Goal: Information Seeking & Learning: Learn about a topic

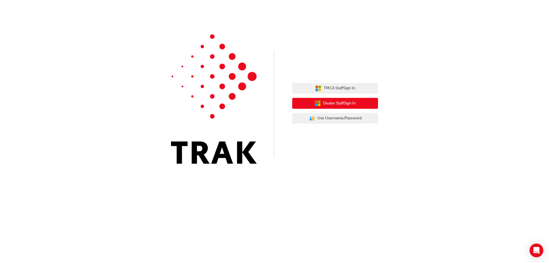
click at [334, 100] on button "Dealer Staff Sign In" at bounding box center [335, 103] width 86 height 11
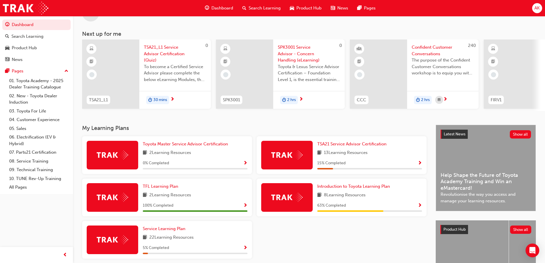
scroll to position [29, 0]
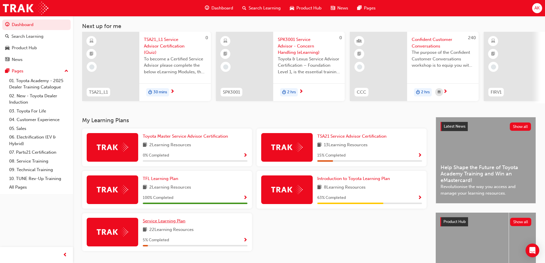
click at [165, 222] on span "Service Learning Plan" at bounding box center [164, 220] width 43 height 5
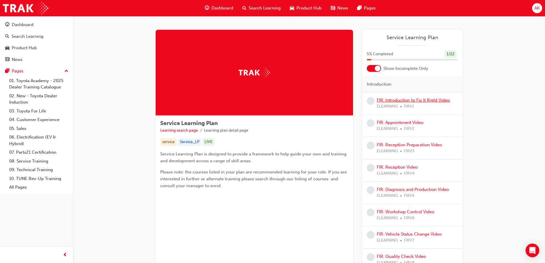
click at [416, 99] on link "FIR: Introduction to Fix It Right Video" at bounding box center [413, 100] width 73 height 5
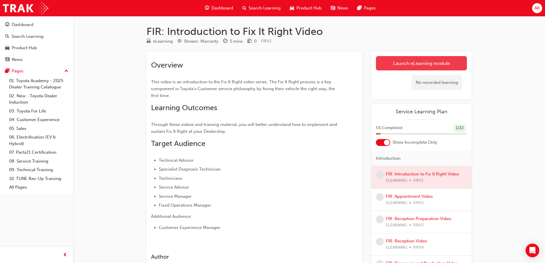
click at [421, 65] on link "Launch eLearning module" at bounding box center [421, 63] width 91 height 14
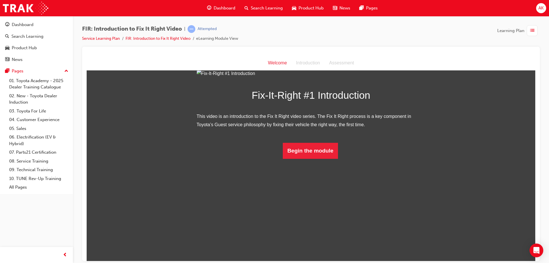
click at [225, 7] on span "Dashboard" at bounding box center [225, 8] width 22 height 7
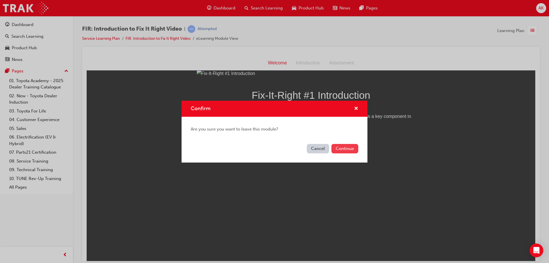
click at [348, 149] on button "Continue" at bounding box center [344, 148] width 27 height 9
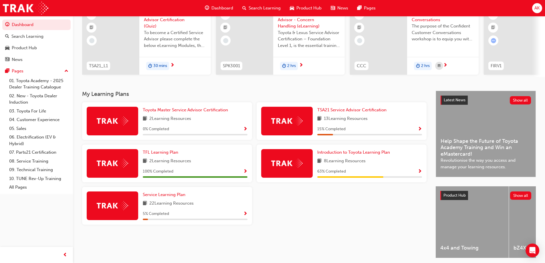
scroll to position [57, 0]
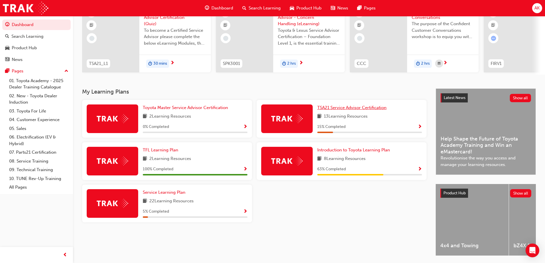
click at [345, 110] on span "TSA21 Service Advisor Certification" at bounding box center [351, 107] width 69 height 5
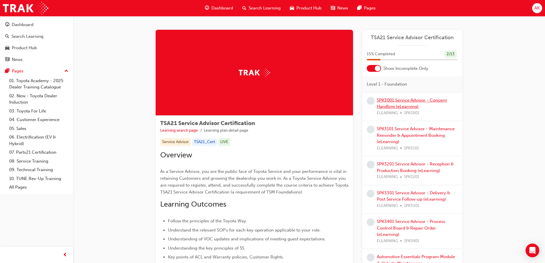
click at [391, 100] on link "SPK3001 Service Advisor - Concern Handling (eLearning)" at bounding box center [412, 104] width 70 height 12
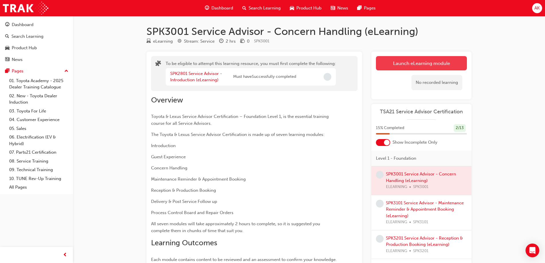
click at [415, 60] on button "Launch eLearning module" at bounding box center [421, 63] width 91 height 14
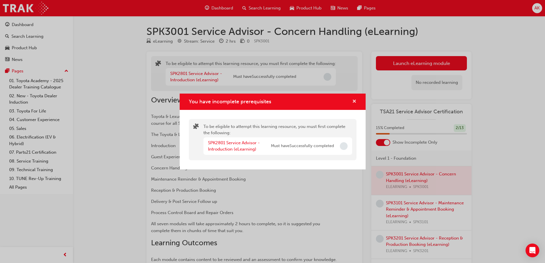
click at [356, 100] on span "cross-icon" at bounding box center [354, 101] width 4 height 5
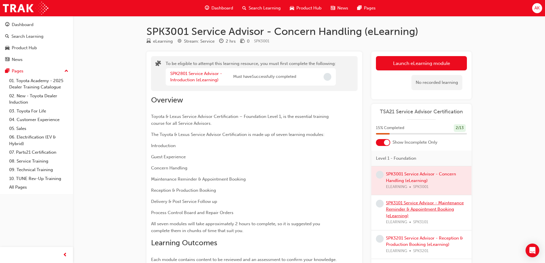
click at [404, 203] on link "SPK3101 Service Advisor - Maintenance Reminder & Appointment Booking (eLearning)" at bounding box center [425, 209] width 78 height 18
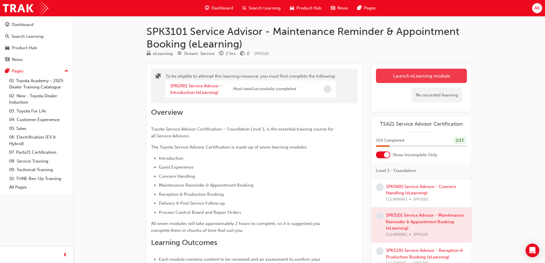
click at [410, 71] on button "Launch eLearning module" at bounding box center [421, 76] width 91 height 14
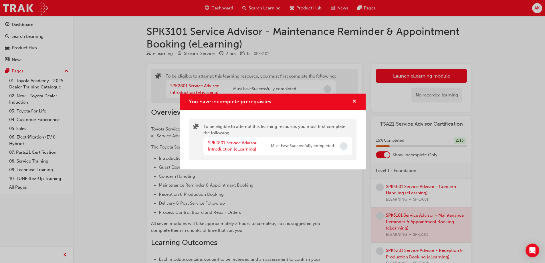
click at [353, 100] on span "cross-icon" at bounding box center [354, 101] width 4 height 5
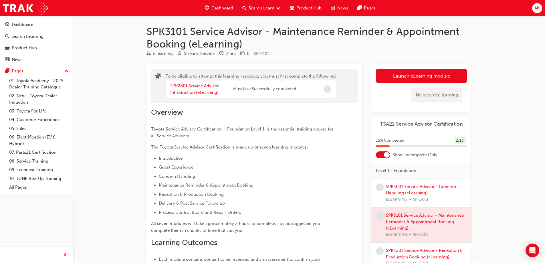
click at [217, 4] on div "Dashboard" at bounding box center [218, 8] width 37 height 12
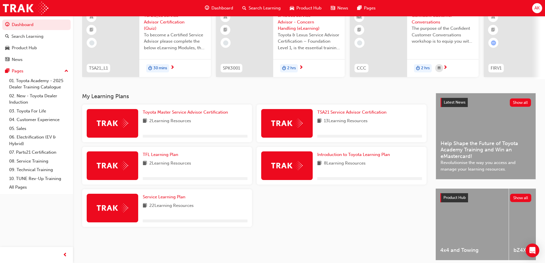
scroll to position [57, 0]
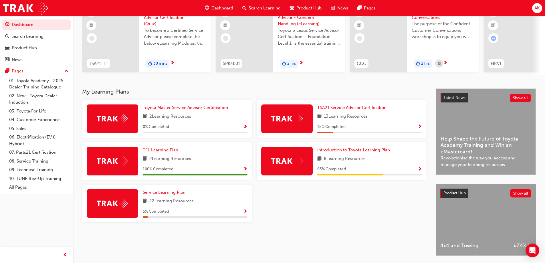
click at [160, 194] on span "Service Learning Plan" at bounding box center [164, 192] width 43 height 5
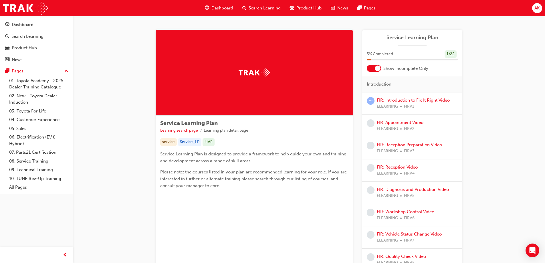
click at [405, 100] on link "FIR: Introduction to Fix It Right Video" at bounding box center [413, 100] width 73 height 5
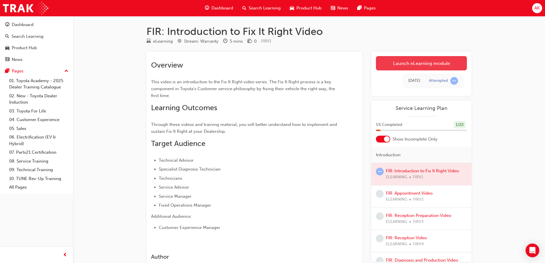
click at [419, 64] on link "Launch eLearning module" at bounding box center [421, 63] width 91 height 14
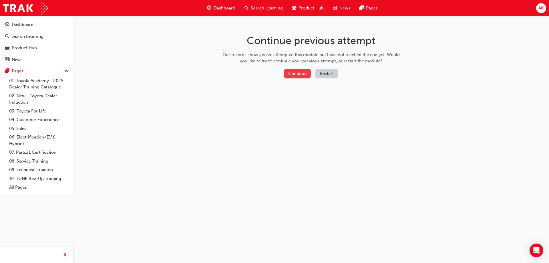
click at [305, 70] on button "Continue" at bounding box center [297, 73] width 27 height 9
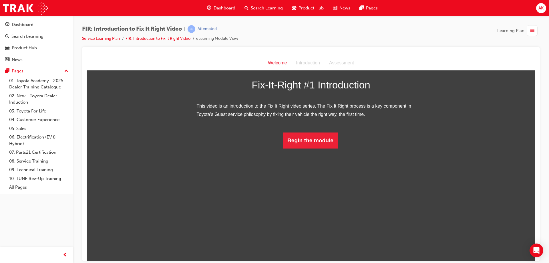
scroll to position [19, 0]
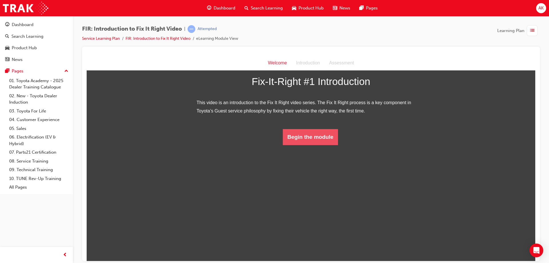
click at [308, 145] on button "Begin the module" at bounding box center [310, 137] width 55 height 16
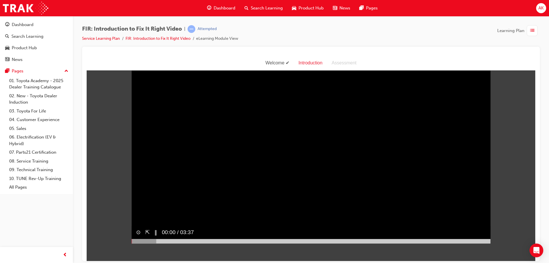
scroll to position [0, 0]
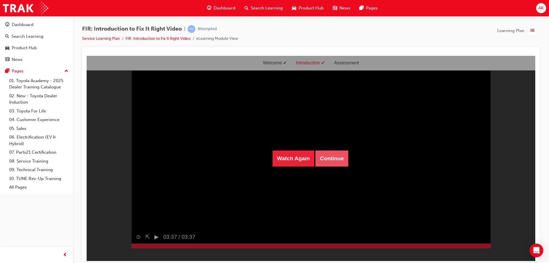
click at [325, 155] on button "Continue" at bounding box center [331, 158] width 33 height 16
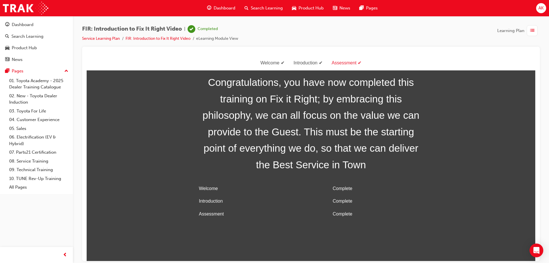
click at [226, 6] on span "Dashboard" at bounding box center [225, 8] width 22 height 7
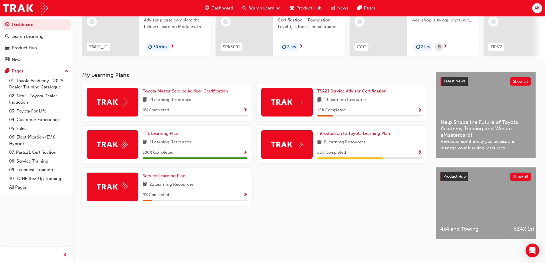
scroll to position [79, 0]
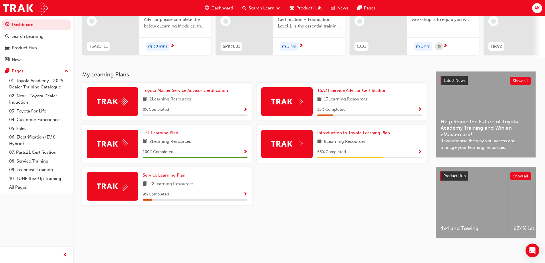
click at [178, 172] on span "Service Learning Plan" at bounding box center [164, 174] width 43 height 5
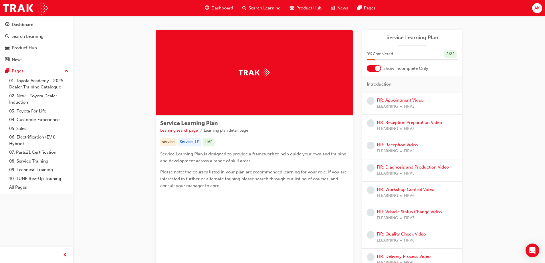
click at [399, 100] on link "FIR: Appointment Video" at bounding box center [400, 100] width 47 height 5
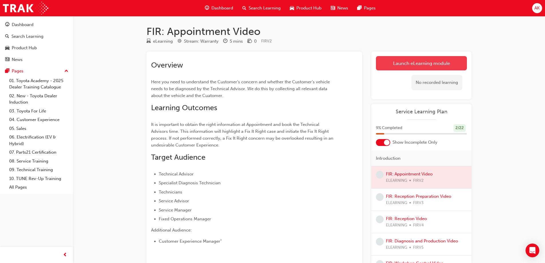
click at [415, 63] on link "Launch eLearning module" at bounding box center [421, 63] width 91 height 14
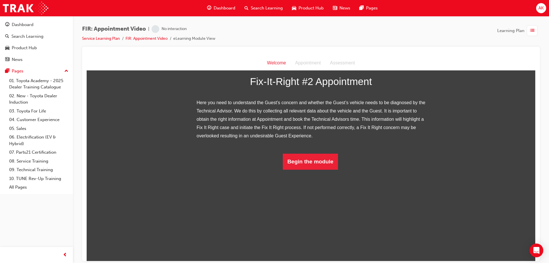
scroll to position [43, 0]
click at [315, 169] on button "Begin the module" at bounding box center [310, 161] width 55 height 16
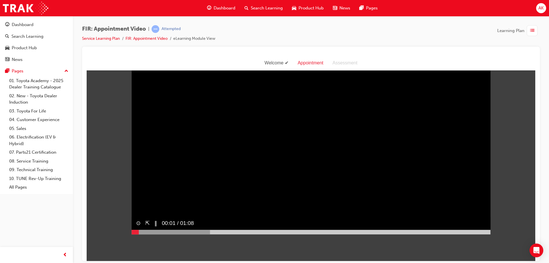
scroll to position [0, 0]
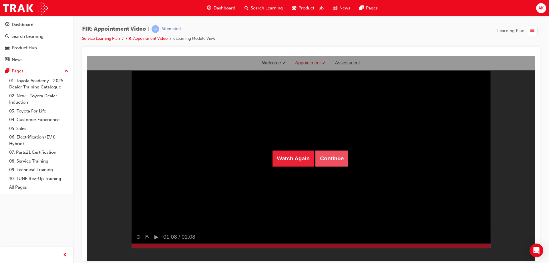
click at [334, 156] on button "Continue" at bounding box center [331, 158] width 33 height 16
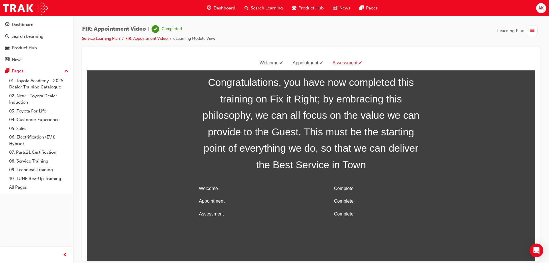
click at [225, 6] on span "Dashboard" at bounding box center [225, 8] width 22 height 7
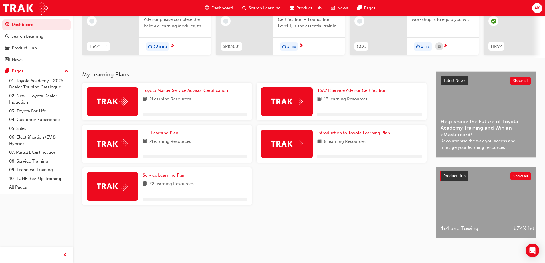
scroll to position [79, 0]
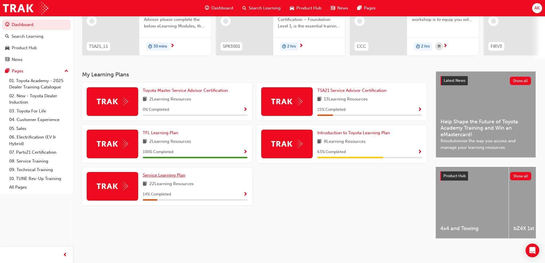
click at [167, 173] on span "Service Learning Plan" at bounding box center [164, 174] width 43 height 5
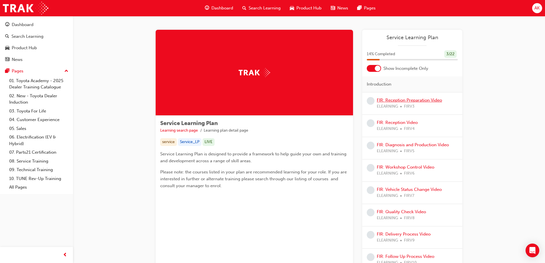
click at [403, 100] on link "FIR: Reception Preparation Video" at bounding box center [409, 100] width 65 height 5
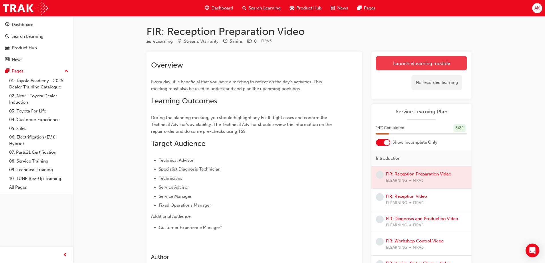
click at [406, 64] on link "Launch eLearning module" at bounding box center [421, 63] width 91 height 14
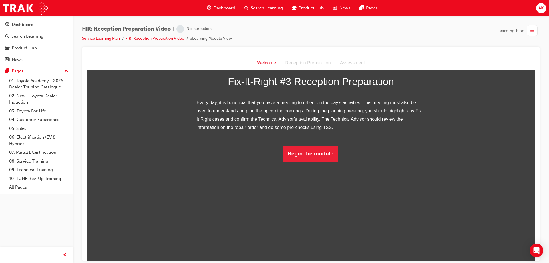
scroll to position [35, 0]
click at [319, 161] on button "Begin the module" at bounding box center [310, 153] width 55 height 16
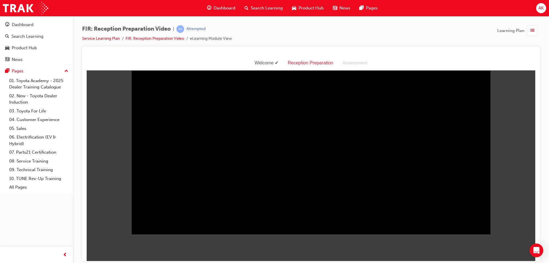
scroll to position [14, 0]
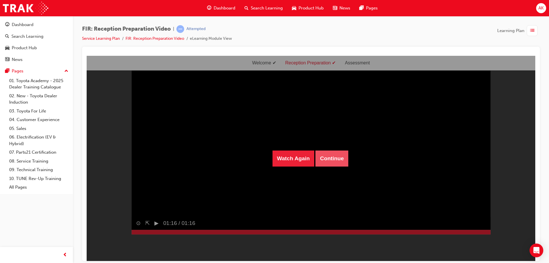
click at [333, 161] on button "Continue" at bounding box center [331, 158] width 33 height 16
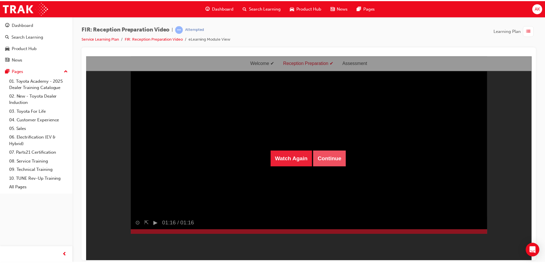
scroll to position [18, 0]
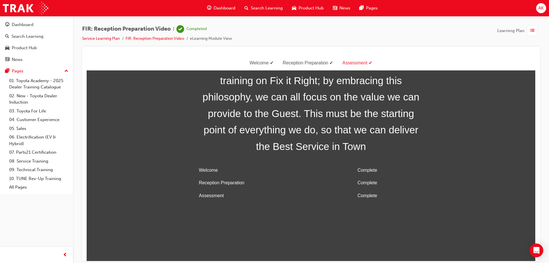
click at [218, 6] on span "Dashboard" at bounding box center [225, 8] width 22 height 7
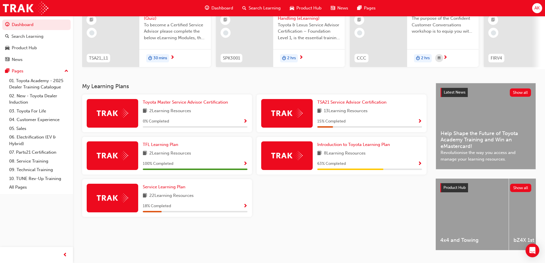
scroll to position [79, 0]
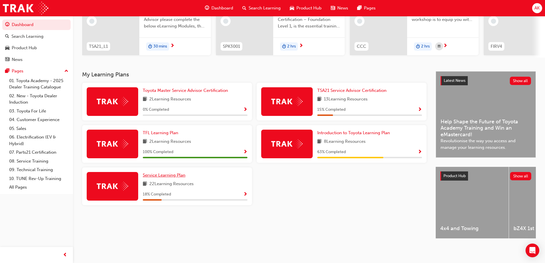
click at [168, 172] on span "Service Learning Plan" at bounding box center [164, 174] width 43 height 5
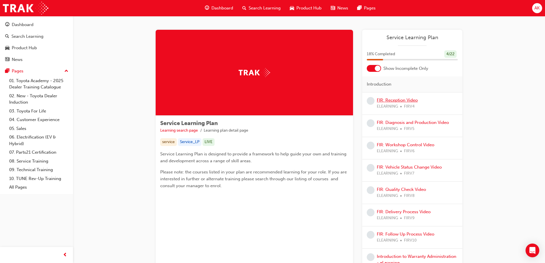
click at [405, 102] on link "FIR: Reception Video" at bounding box center [397, 100] width 41 height 5
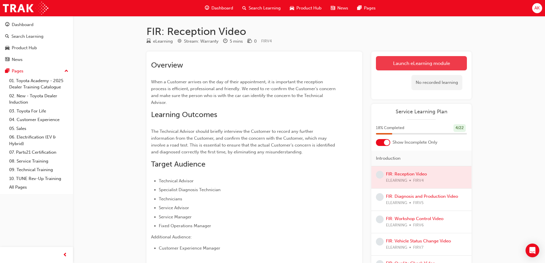
click at [400, 63] on link "Launch eLearning module" at bounding box center [421, 63] width 91 height 14
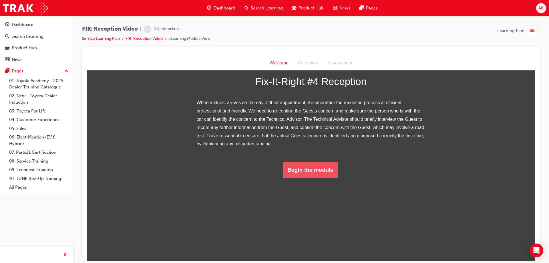
scroll to position [52, 0]
click at [312, 178] on button "Begin the module" at bounding box center [310, 170] width 55 height 16
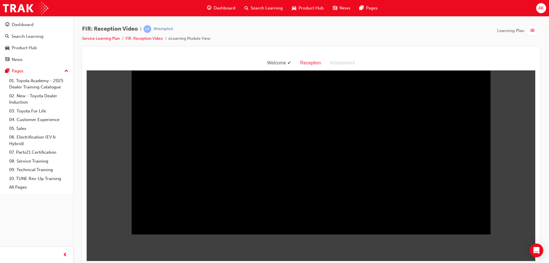
scroll to position [14, 0]
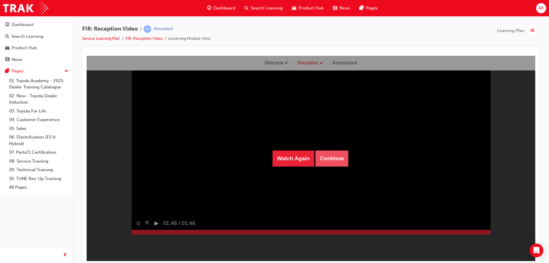
click at [330, 158] on button "Continue" at bounding box center [331, 158] width 33 height 16
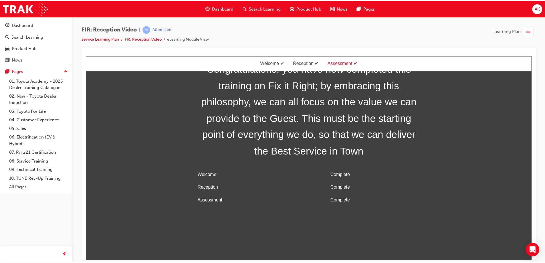
scroll to position [18, 0]
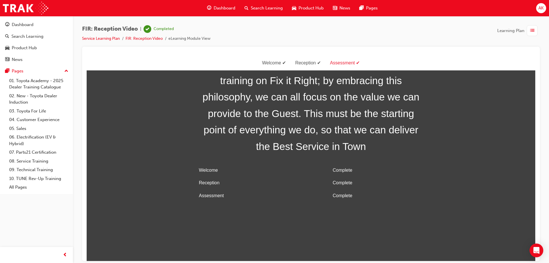
click at [224, 7] on span "Dashboard" at bounding box center [225, 8] width 22 height 7
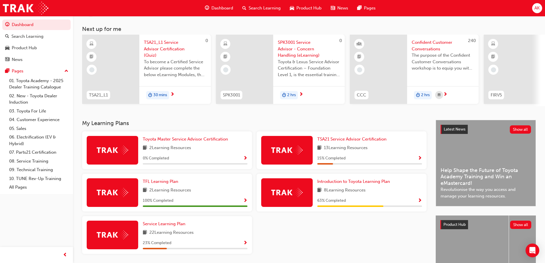
scroll to position [57, 0]
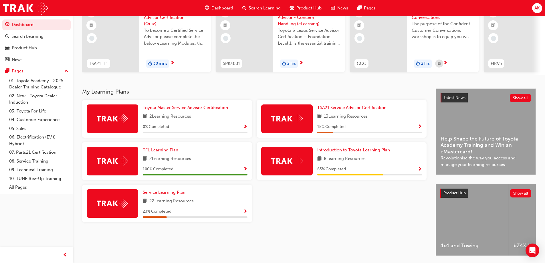
click at [178, 195] on span "Service Learning Plan" at bounding box center [164, 192] width 43 height 5
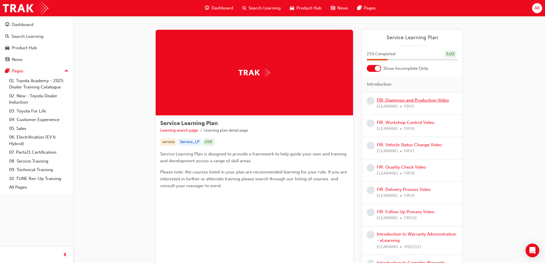
click at [409, 101] on link "FIR: Diagnosis and Production Video" at bounding box center [413, 100] width 72 height 5
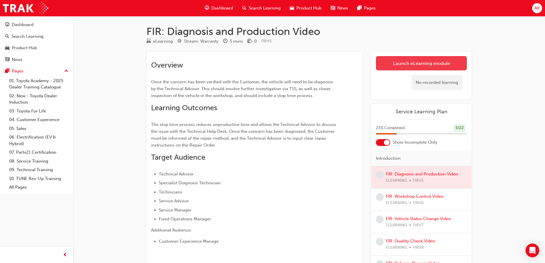
click at [407, 65] on link "Launch eLearning module" at bounding box center [421, 63] width 91 height 14
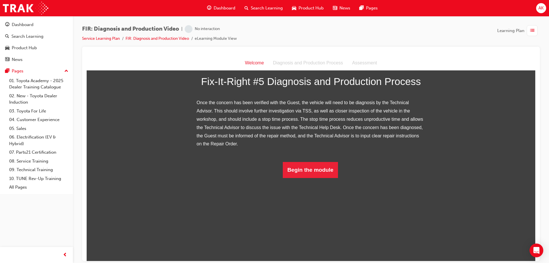
scroll to position [68, 0]
click at [327, 178] on button "Begin the module" at bounding box center [310, 170] width 55 height 16
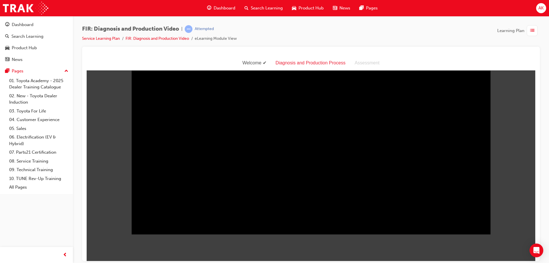
scroll to position [14, 0]
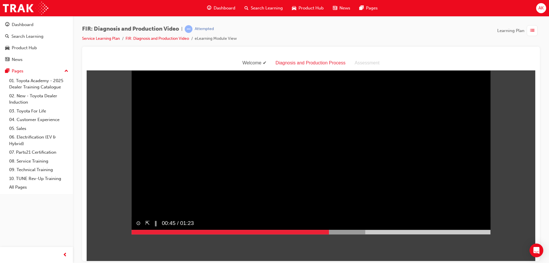
click at [154, 227] on button "‖" at bounding box center [155, 223] width 3 height 8
click at [154, 227] on button "▶︎" at bounding box center [156, 223] width 4 height 8
click at [154, 227] on button "‖" at bounding box center [155, 223] width 3 height 8
click at [156, 227] on button "▶︎" at bounding box center [156, 223] width 4 height 8
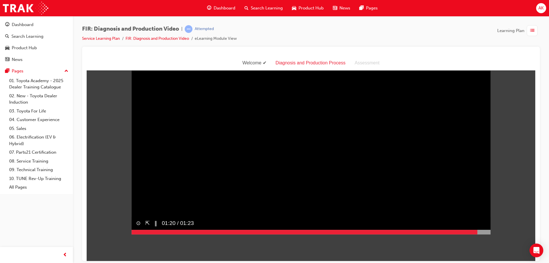
click at [154, 227] on button "‖" at bounding box center [155, 223] width 3 height 8
click at [154, 227] on button "▶︎" at bounding box center [156, 223] width 4 height 8
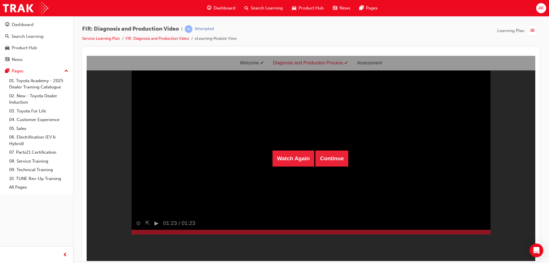
click at [154, 234] on div "Watch Again Continue" at bounding box center [311, 157] width 449 height 205
click at [334, 157] on button "Continue" at bounding box center [331, 158] width 33 height 16
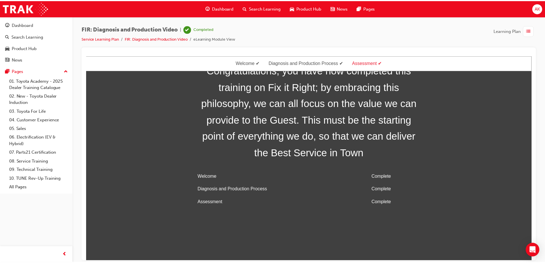
scroll to position [18, 0]
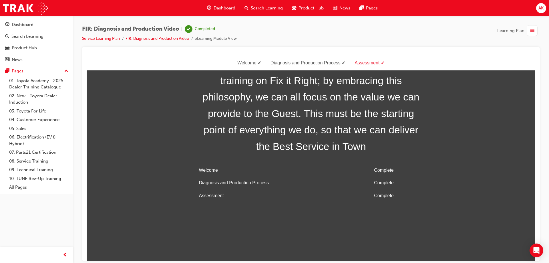
click at [221, 6] on span "Dashboard" at bounding box center [225, 8] width 22 height 7
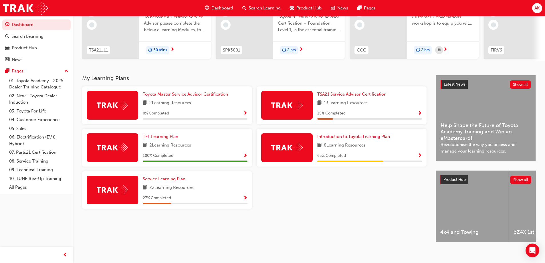
scroll to position [79, 0]
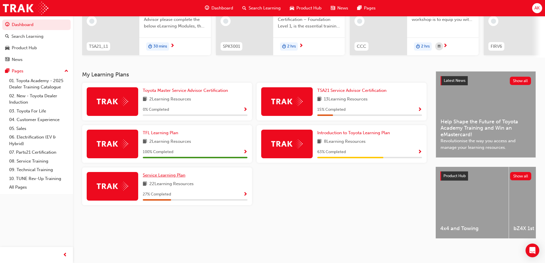
click at [170, 172] on span "Service Learning Plan" at bounding box center [164, 174] width 43 height 5
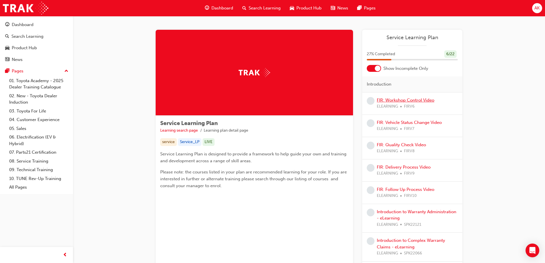
click at [393, 99] on link "FIR: Workshop Control Video" at bounding box center [405, 100] width 57 height 5
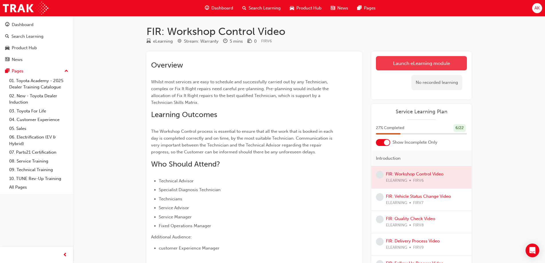
click at [408, 64] on link "Launch eLearning module" at bounding box center [421, 63] width 91 height 14
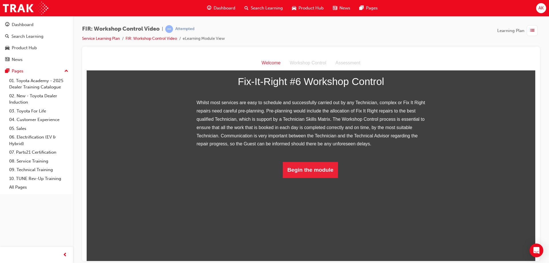
scroll to position [52, 0]
click at [317, 178] on button "Begin the module" at bounding box center [310, 170] width 55 height 16
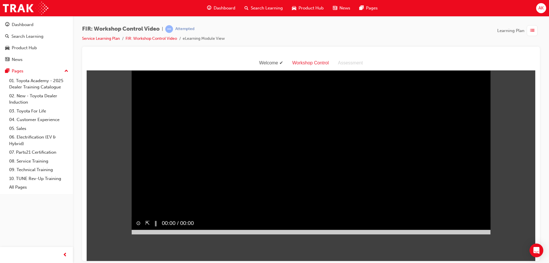
scroll to position [14, 0]
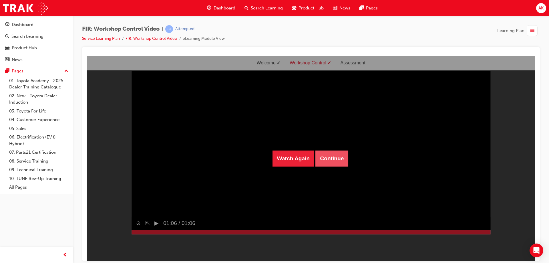
click at [336, 160] on button "Continue" at bounding box center [331, 158] width 33 height 16
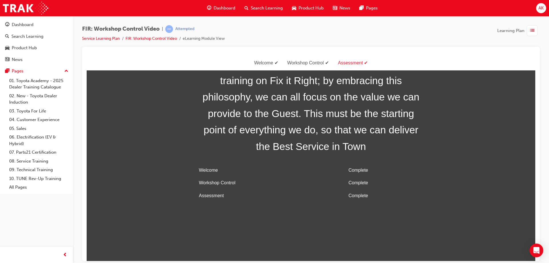
click at [222, 7] on span "Dashboard" at bounding box center [225, 8] width 22 height 7
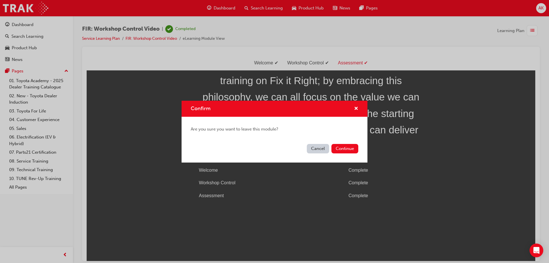
click at [317, 146] on button "Cancel" at bounding box center [318, 148] width 22 height 9
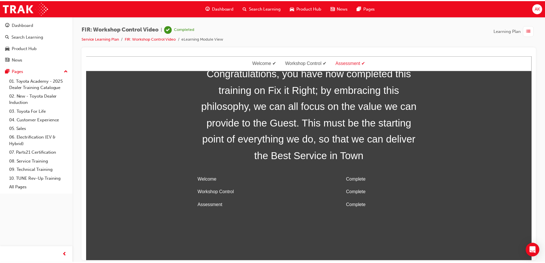
scroll to position [0, 0]
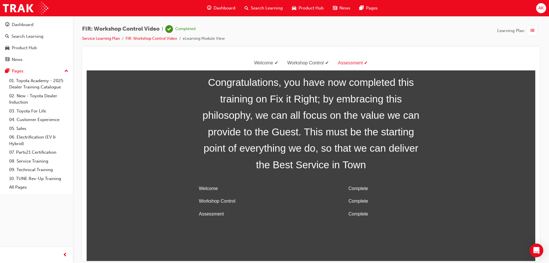
click at [230, 6] on span "Dashboard" at bounding box center [225, 8] width 22 height 7
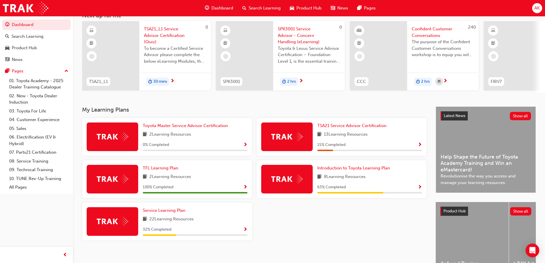
scroll to position [79, 0]
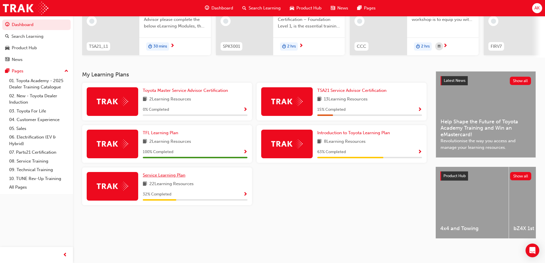
click at [164, 172] on span "Service Learning Plan" at bounding box center [164, 174] width 43 height 5
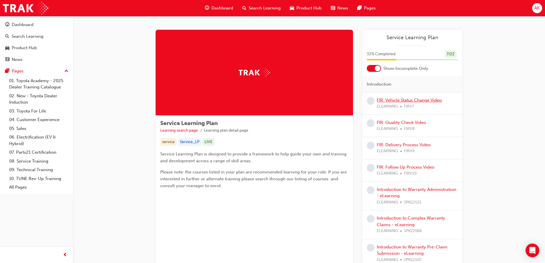
click at [400, 102] on link "FIR: Vehicle Status Change Video" at bounding box center [409, 100] width 65 height 5
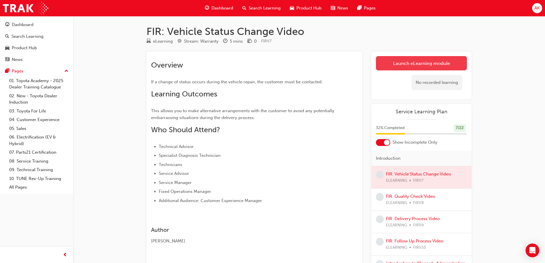
click at [414, 64] on link "Launch eLearning module" at bounding box center [421, 63] width 91 height 14
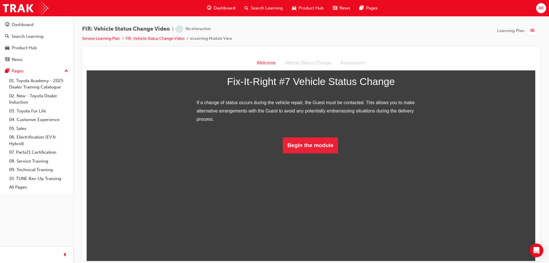
scroll to position [27, 0]
click at [311, 153] on button "Begin the module" at bounding box center [310, 145] width 55 height 16
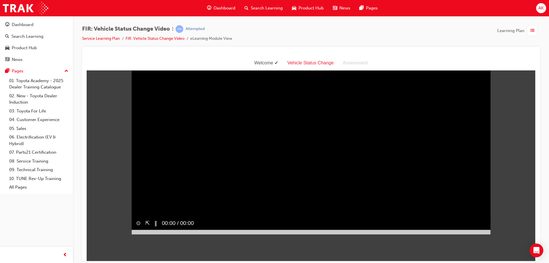
scroll to position [14, 0]
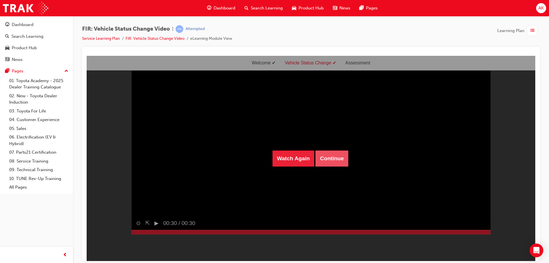
click at [337, 157] on button "Continue" at bounding box center [331, 158] width 33 height 16
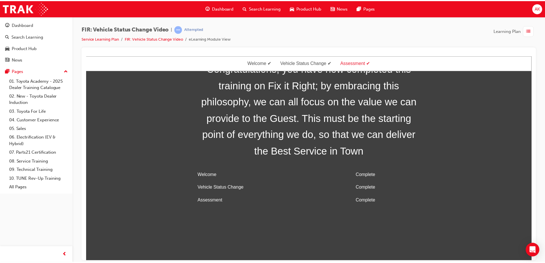
scroll to position [18, 0]
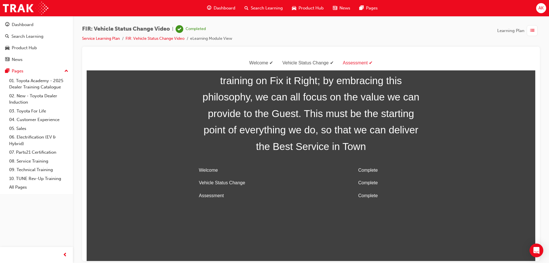
click at [221, 9] on span "Dashboard" at bounding box center [225, 8] width 22 height 7
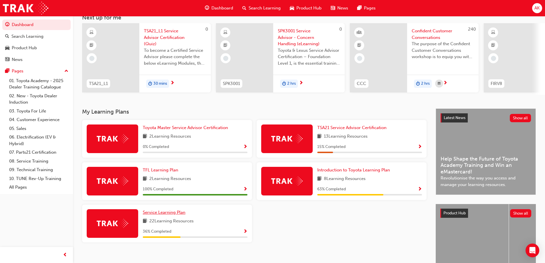
scroll to position [79, 0]
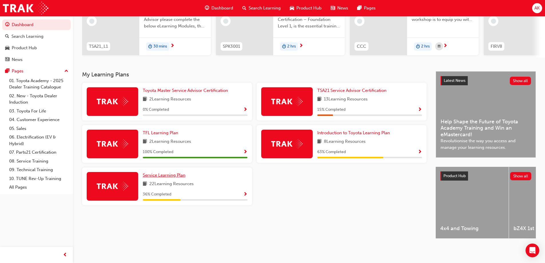
click at [167, 174] on span "Service Learning Plan" at bounding box center [164, 174] width 43 height 5
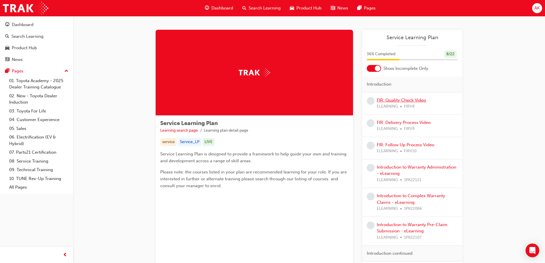
click at [393, 102] on link "FIR: Quality Check Video" at bounding box center [401, 100] width 49 height 5
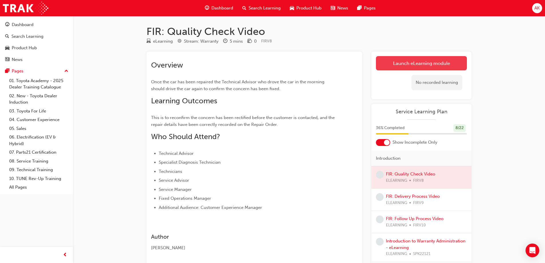
click at [404, 64] on link "Launch eLearning module" at bounding box center [421, 63] width 91 height 14
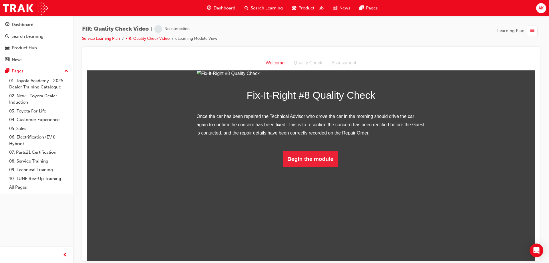
scroll to position [27, 0]
click at [295, 167] on button "Begin the module" at bounding box center [310, 159] width 55 height 16
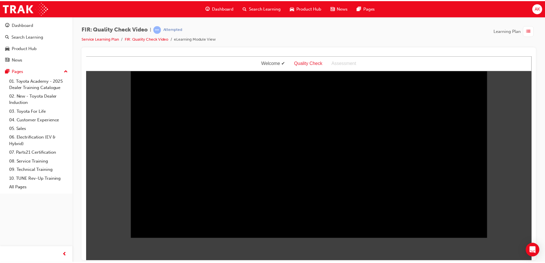
scroll to position [0, 0]
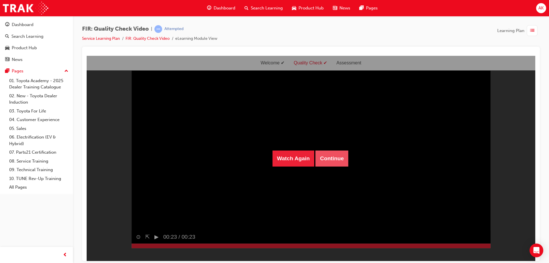
click at [323, 159] on button "Continue" at bounding box center [331, 158] width 33 height 16
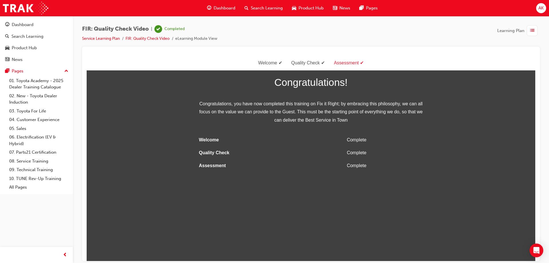
click at [215, 7] on span "Dashboard" at bounding box center [225, 8] width 22 height 7
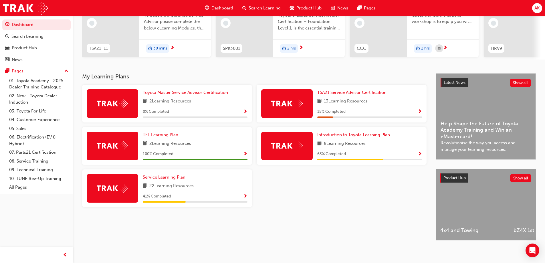
scroll to position [79, 0]
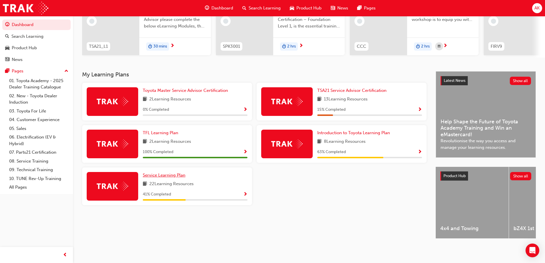
click at [176, 172] on span "Service Learning Plan" at bounding box center [164, 174] width 43 height 5
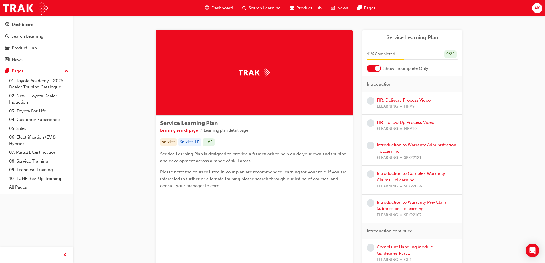
click at [402, 101] on link "FIR: Delivery Process Video" at bounding box center [404, 100] width 54 height 5
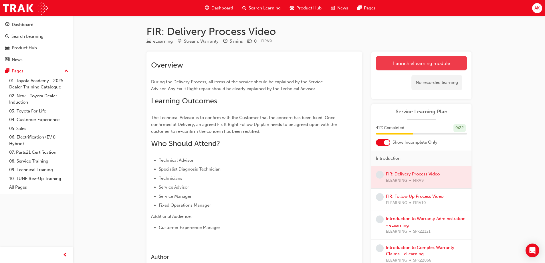
click at [398, 63] on link "Launch eLearning module" at bounding box center [421, 63] width 91 height 14
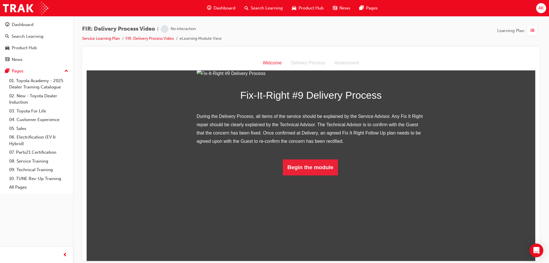
scroll to position [35, 0]
click at [321, 175] on button "Begin the module" at bounding box center [310, 167] width 55 height 16
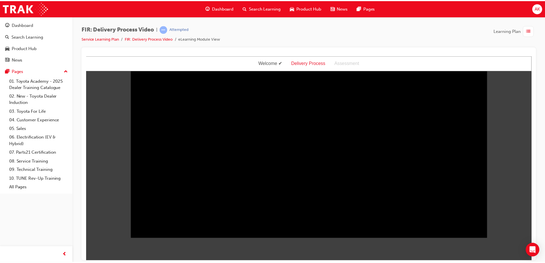
scroll to position [0, 0]
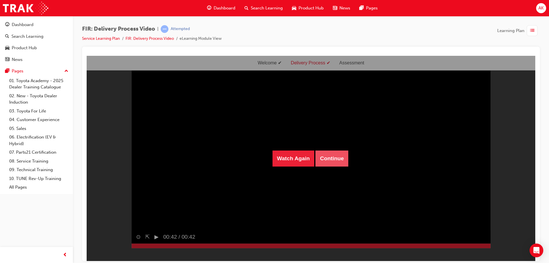
click at [330, 156] on button "Continue" at bounding box center [331, 158] width 33 height 16
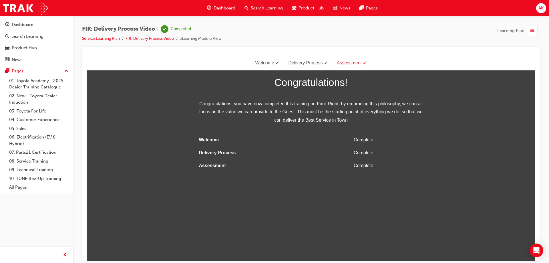
click at [219, 4] on div "Dashboard" at bounding box center [220, 8] width 37 height 12
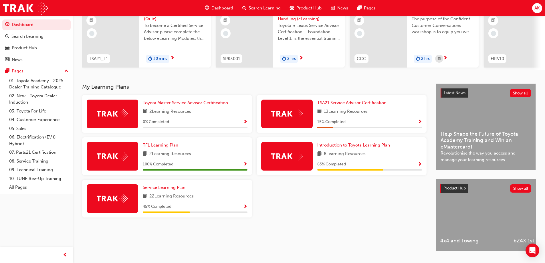
scroll to position [79, 0]
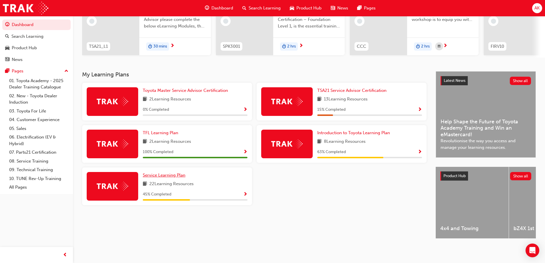
click at [163, 172] on span "Service Learning Plan" at bounding box center [164, 174] width 43 height 5
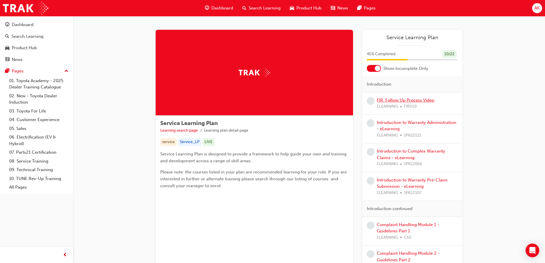
click at [395, 101] on link "FIR: Follow Up Process Video" at bounding box center [405, 100] width 57 height 5
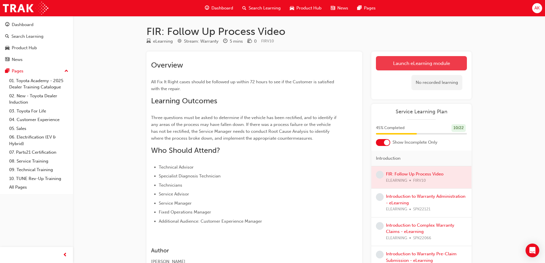
click at [424, 66] on link "Launch eLearning module" at bounding box center [421, 63] width 91 height 14
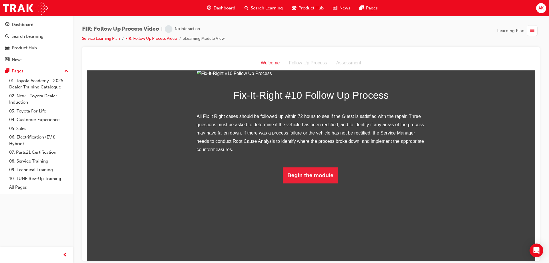
scroll to position [43, 0]
click at [324, 183] on button "Begin the module" at bounding box center [310, 175] width 55 height 16
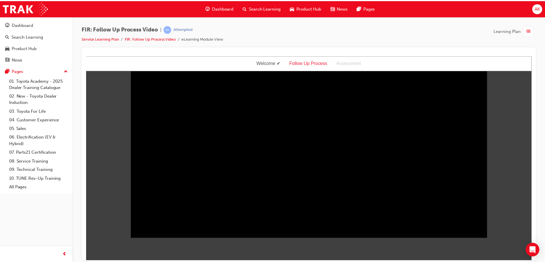
scroll to position [0, 0]
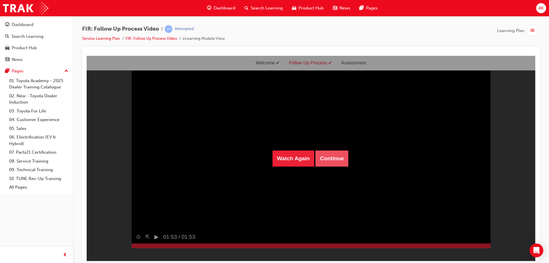
click at [335, 155] on button "Continue" at bounding box center [331, 158] width 33 height 16
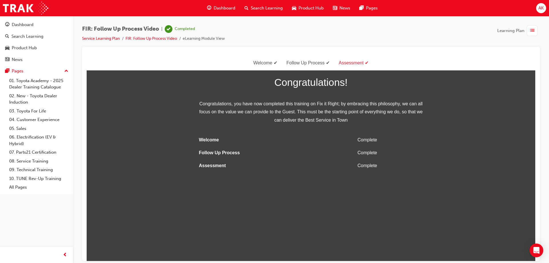
click at [214, 8] on span "Dashboard" at bounding box center [225, 8] width 22 height 7
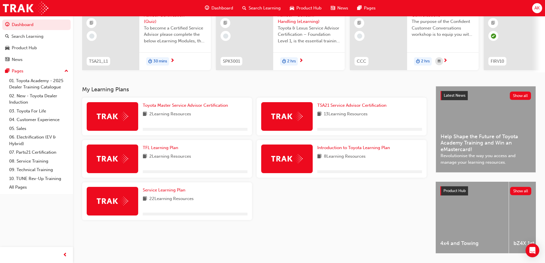
scroll to position [79, 0]
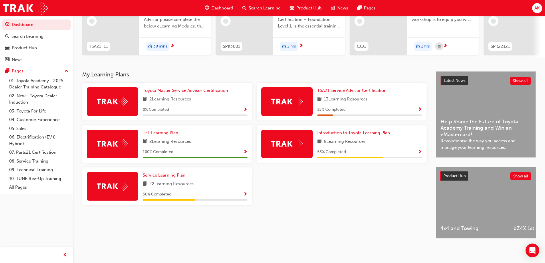
click at [160, 172] on span "Service Learning Plan" at bounding box center [164, 174] width 43 height 5
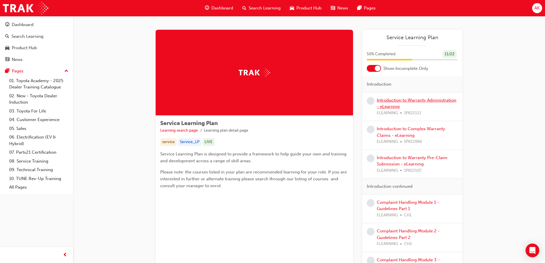
click at [408, 100] on link "Introduction to Warranty Administration - eLearning" at bounding box center [416, 104] width 79 height 12
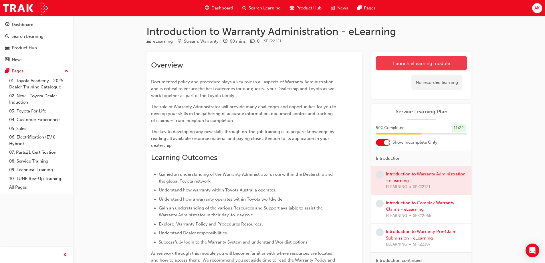
click at [402, 64] on link "Launch eLearning module" at bounding box center [421, 63] width 91 height 14
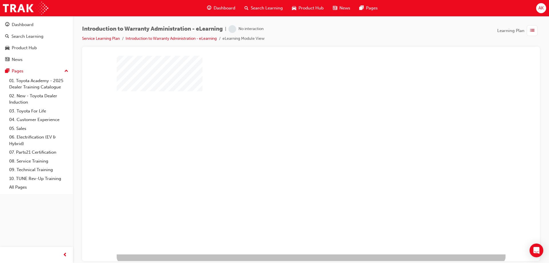
scroll to position [9, 0]
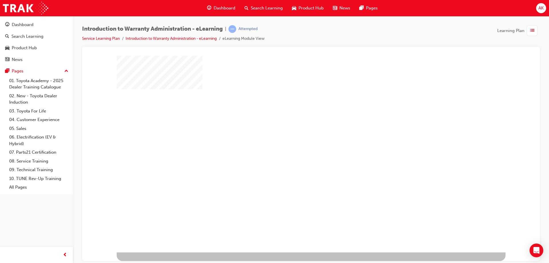
click at [295, 132] on div "play" at bounding box center [295, 132] width 0 height 0
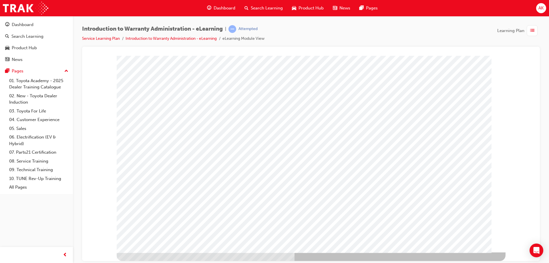
scroll to position [0, 0]
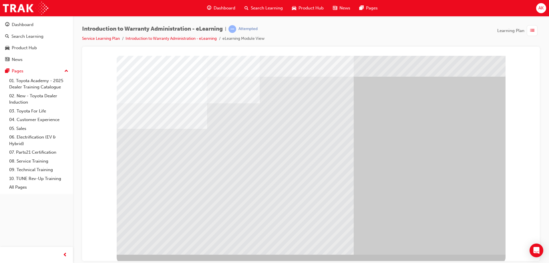
scroll to position [9, 0]
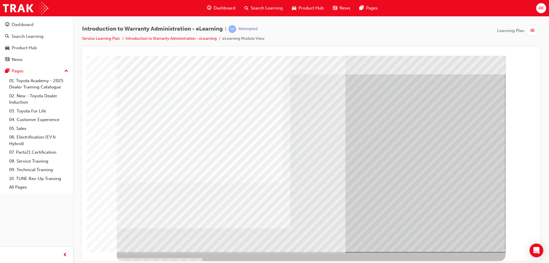
scroll to position [0, 0]
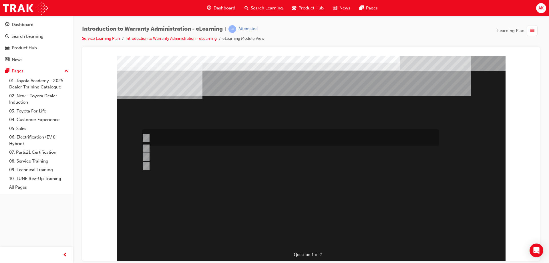
click at [145, 136] on input "The Dealer submits a request for an exchange via an Audio Exchange Form or an e…" at bounding box center [145, 137] width 6 height 6
radio input "true"
click at [146, 156] on input "The Dealer does not replace the unit, it is outsourced to a sublet agent for re…" at bounding box center [145, 157] width 6 height 6
radio input "true"
click at [145, 136] on input "The Dealer submits a request for an exchange via an Audio Exchange Form or an e…" at bounding box center [145, 137] width 6 height 6
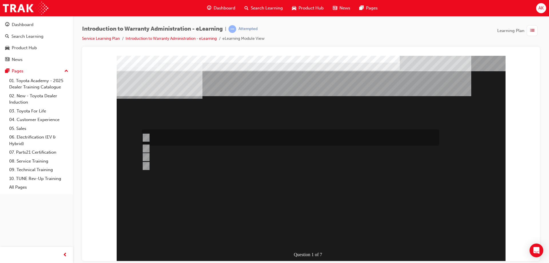
radio input "true"
click at [146, 137] on input "Yes, all required repairs will be covered regardless of the cause if the guest …" at bounding box center [145, 137] width 6 height 6
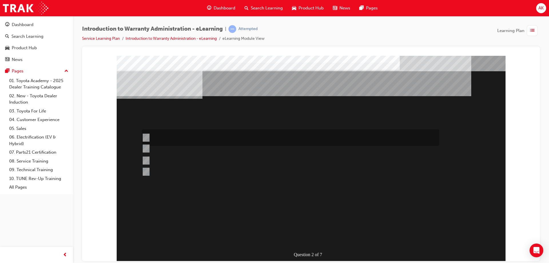
radio input "true"
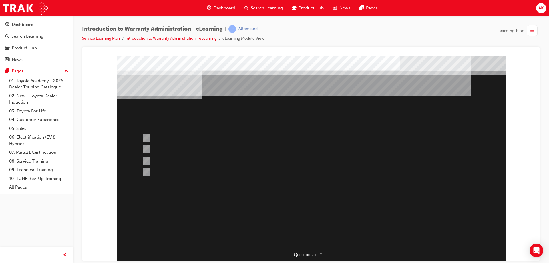
click at [147, 147] on div at bounding box center [311, 158] width 389 height 206
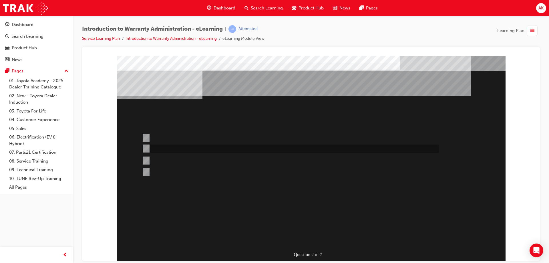
click at [147, 147] on input "Yes, all required repairs will be covered regardless of the cause." at bounding box center [145, 148] width 6 height 6
radio input "true"
click at [146, 136] on div at bounding box center [311, 158] width 389 height 206
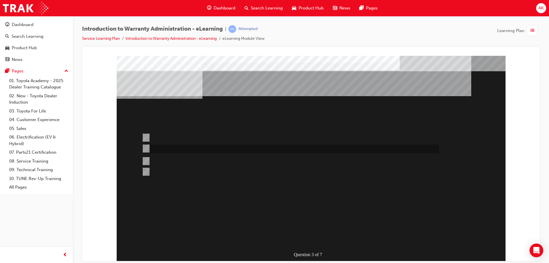
click at [147, 148] on input "Yes, of course every part of the vehicle is covered by this warranty period." at bounding box center [145, 148] width 6 height 6
radio input "true"
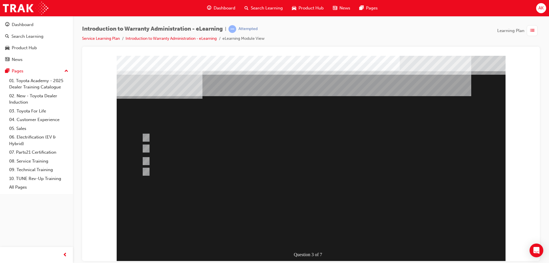
click at [142, 108] on div at bounding box center [311, 158] width 389 height 206
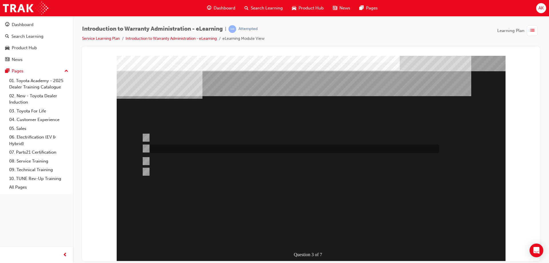
click at [144, 147] on input "Yes, of course every part of the vehicle is covered by this warranty period." at bounding box center [145, 148] width 6 height 6
click at [148, 135] on input "Yes, all components will be covered for 5yr/unlimited kms as long as the vehicl…" at bounding box center [145, 137] width 6 height 6
radio input "true"
click at [146, 160] on input "No, not all components have the same coverage, for example the vehicles 12V bat…" at bounding box center [145, 161] width 6 height 6
radio input "true"
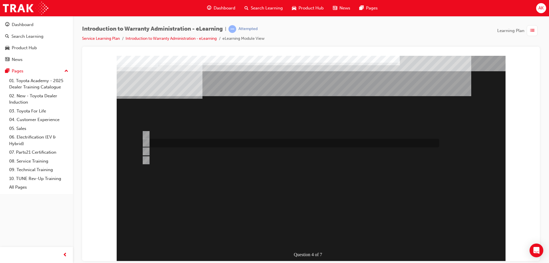
click at [148, 141] on input "Multiple Claims can be input via WiNpaq." at bounding box center [145, 143] width 6 height 6
radio input "true"
click at [144, 160] on input "Outstanding CSE (Customer Service Exercise) Reports can be run using WiNpaq." at bounding box center [145, 160] width 6 height 6
radio input "true"
